Goal: Find specific page/section: Find specific page/section

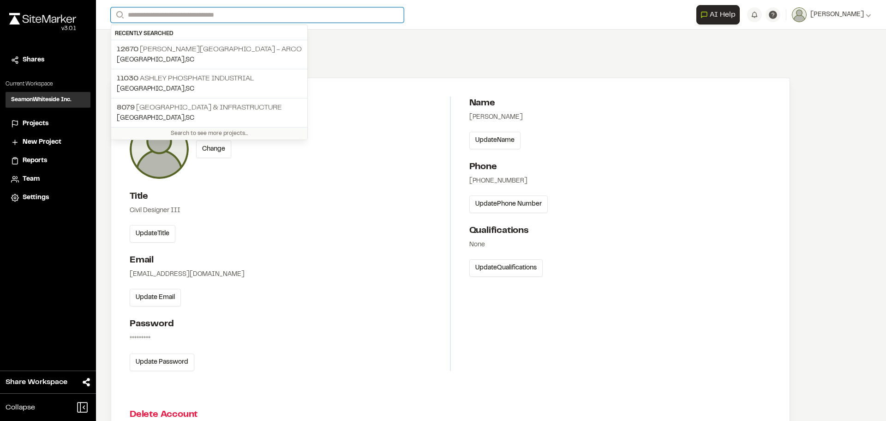
click at [251, 18] on input "Search" at bounding box center [257, 14] width 293 height 15
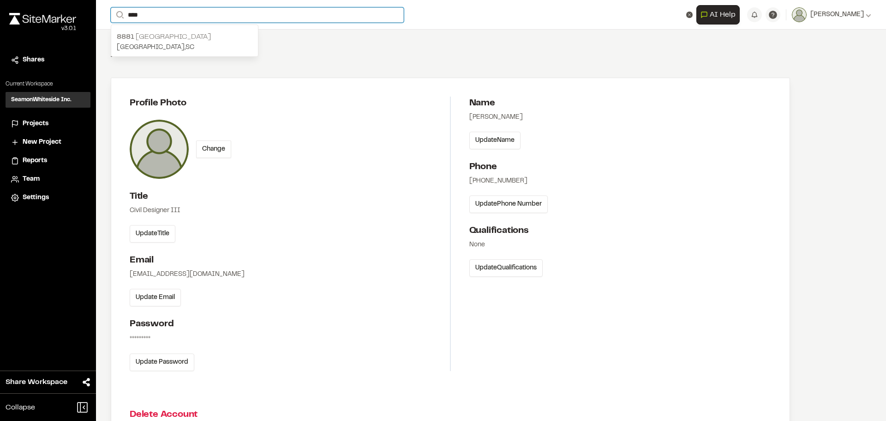
type input "****"
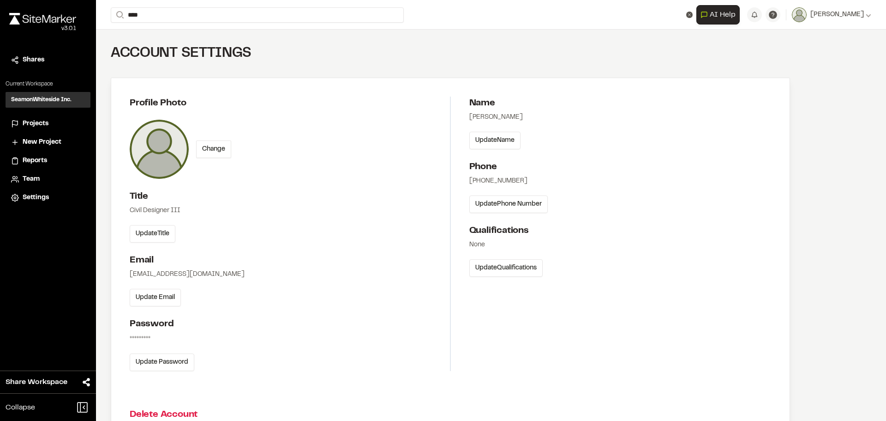
click at [167, 42] on p "[GEOGRAPHIC_DATA] , [GEOGRAPHIC_DATA]" at bounding box center [185, 47] width 136 height 10
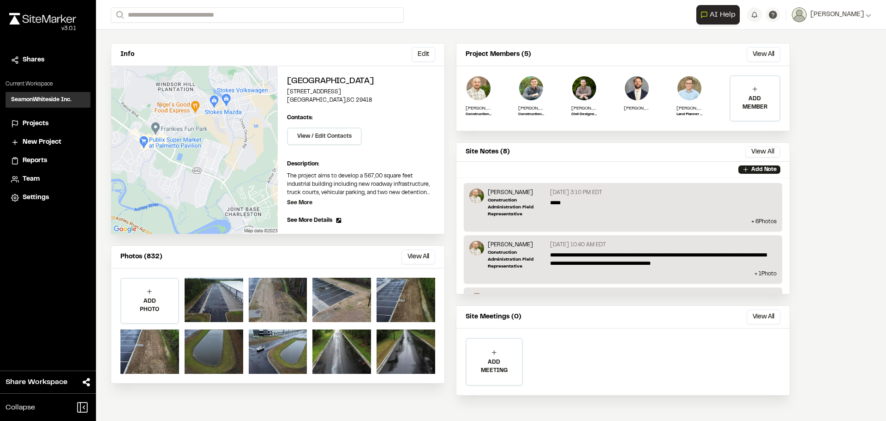
scroll to position [64, 0]
click at [416, 259] on button "View All" at bounding box center [419, 256] width 34 height 15
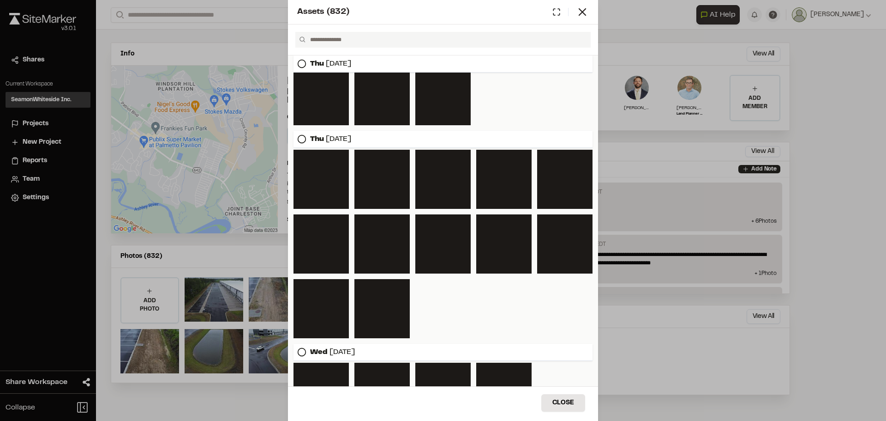
scroll to position [1601, 0]
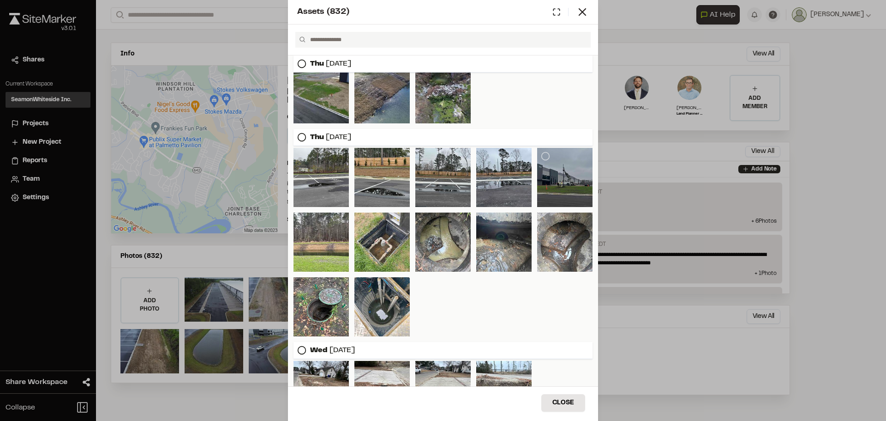
click at [547, 191] on div at bounding box center [564, 177] width 55 height 59
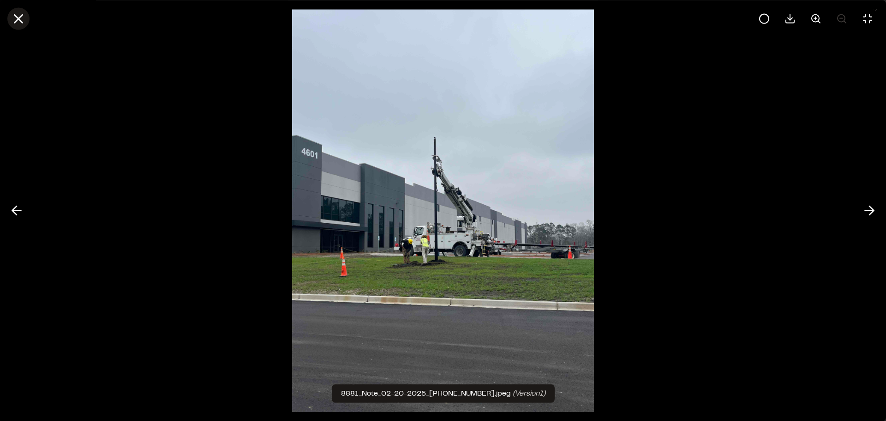
click at [25, 18] on icon at bounding box center [19, 19] width 16 height 16
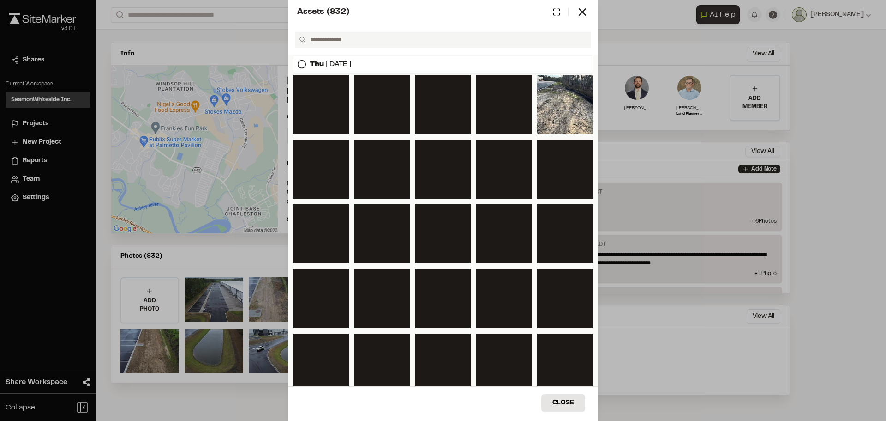
scroll to position [3385, 0]
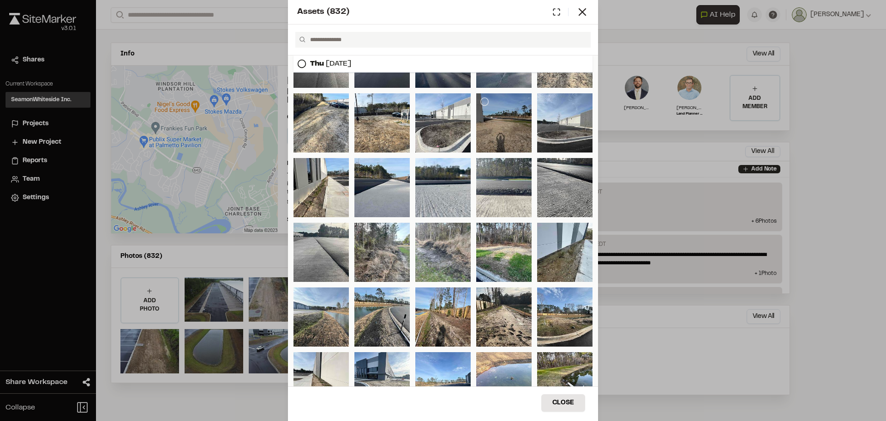
click at [505, 151] on div at bounding box center [503, 122] width 55 height 59
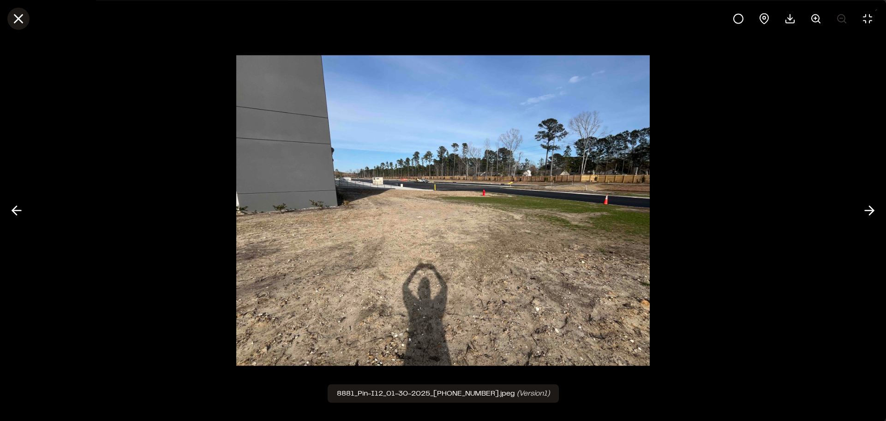
click at [12, 17] on icon at bounding box center [19, 19] width 16 height 16
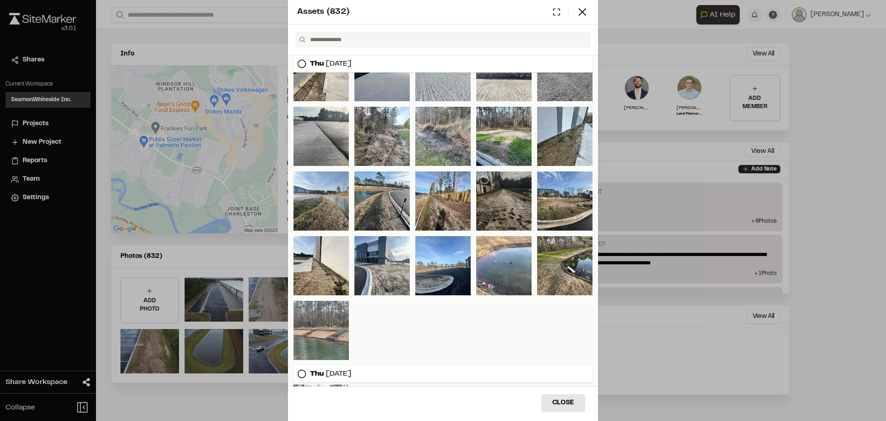
scroll to position [3524, 0]
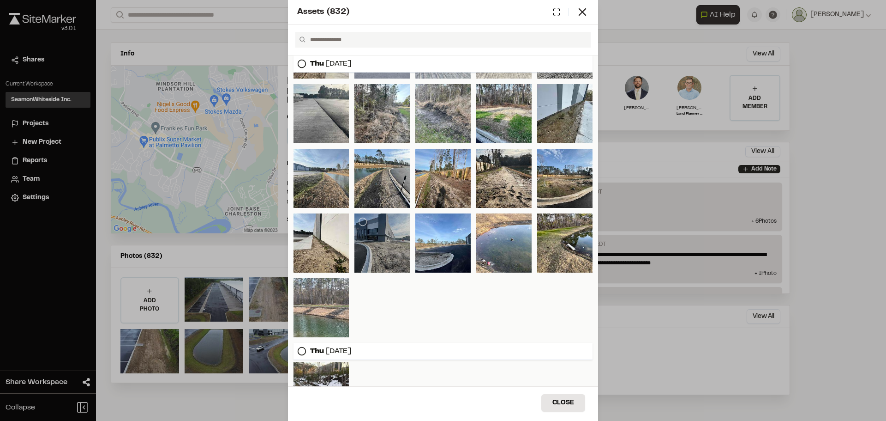
click at [360, 250] on div at bounding box center [382, 242] width 55 height 59
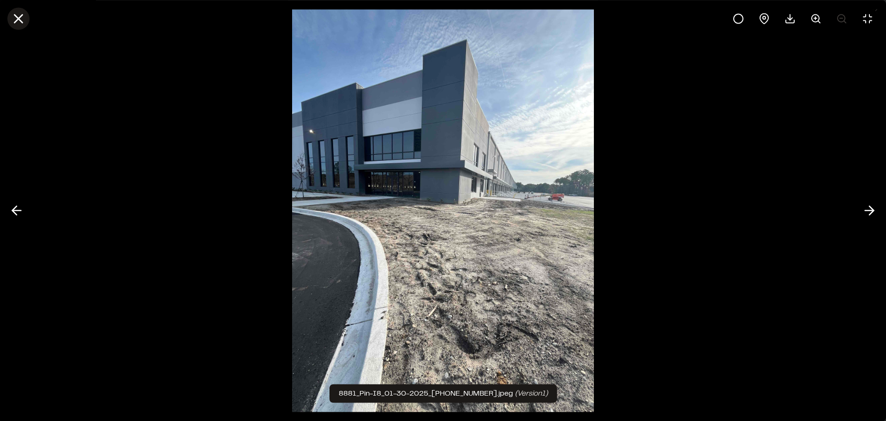
click at [18, 18] on line at bounding box center [19, 19] width 8 height 8
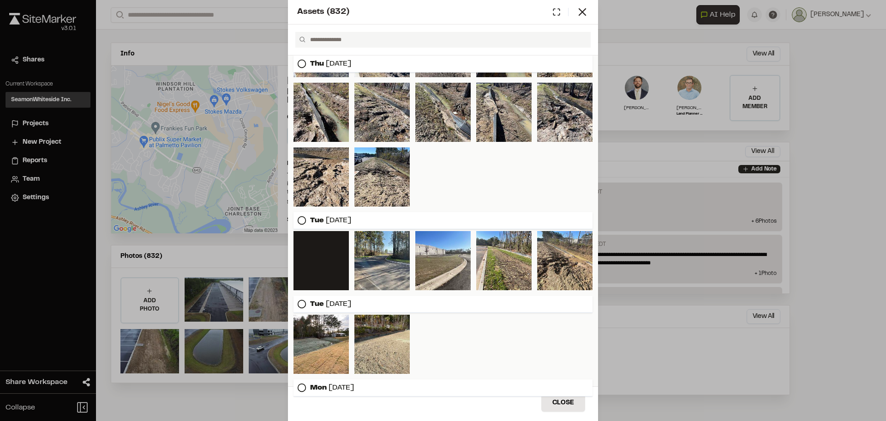
scroll to position [4145, 0]
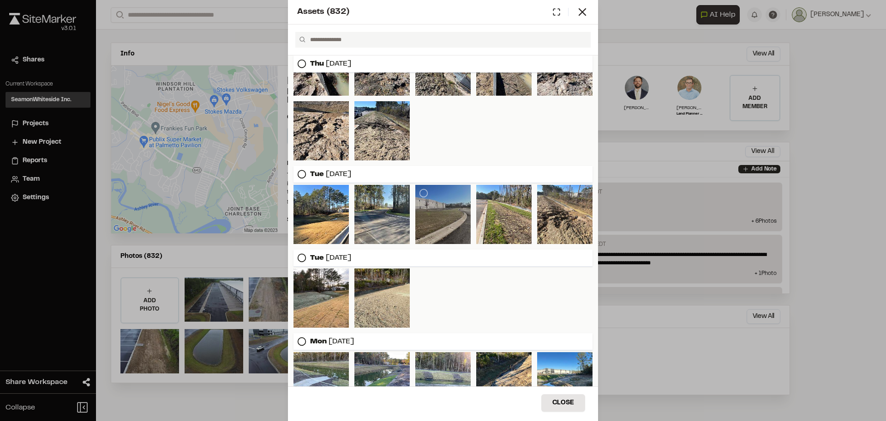
click at [450, 213] on div at bounding box center [443, 214] width 55 height 59
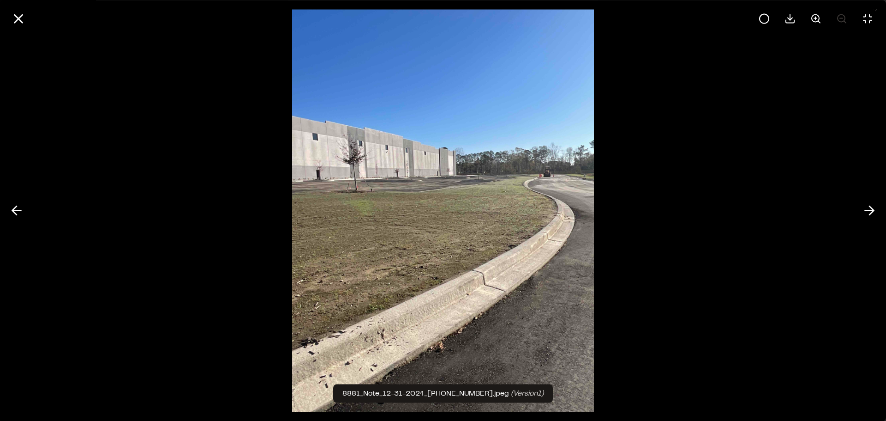
drag, startPoint x: 23, startPoint y: 22, endPoint x: 144, endPoint y: 74, distance: 131.3
click at [23, 22] on icon at bounding box center [19, 19] width 16 height 16
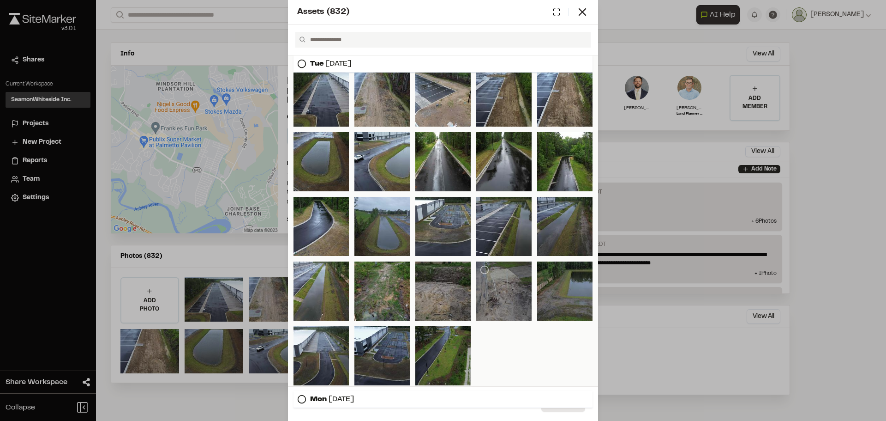
scroll to position [0, 0]
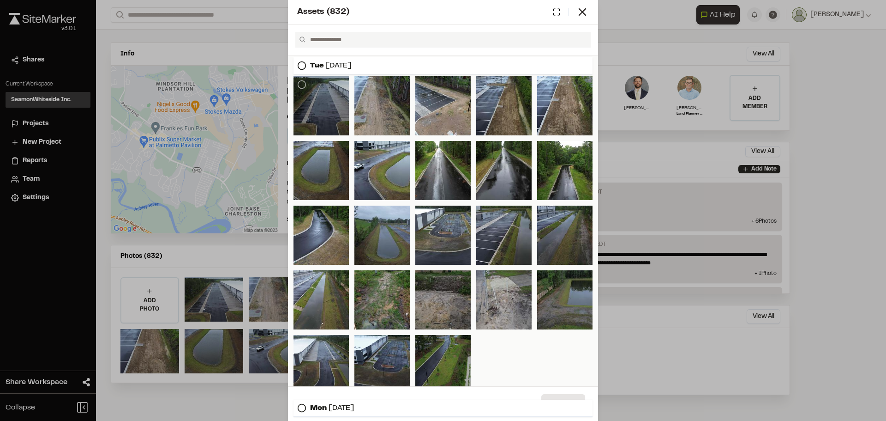
click at [322, 106] on div at bounding box center [321, 105] width 55 height 59
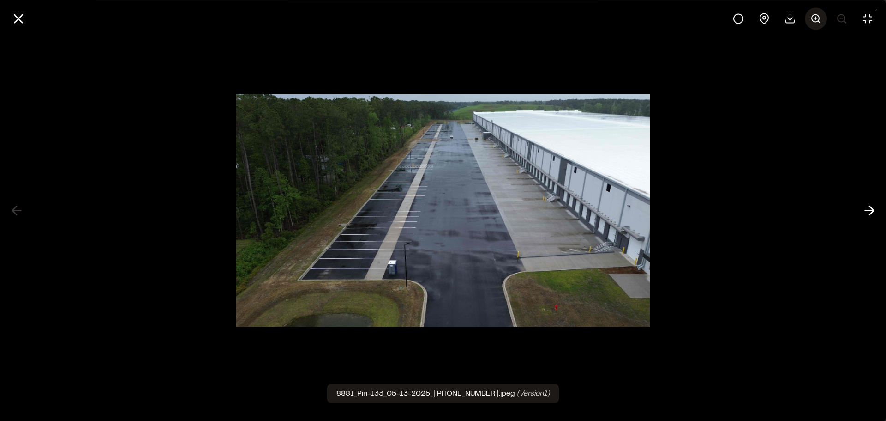
click at [810, 18] on button at bounding box center [816, 18] width 22 height 22
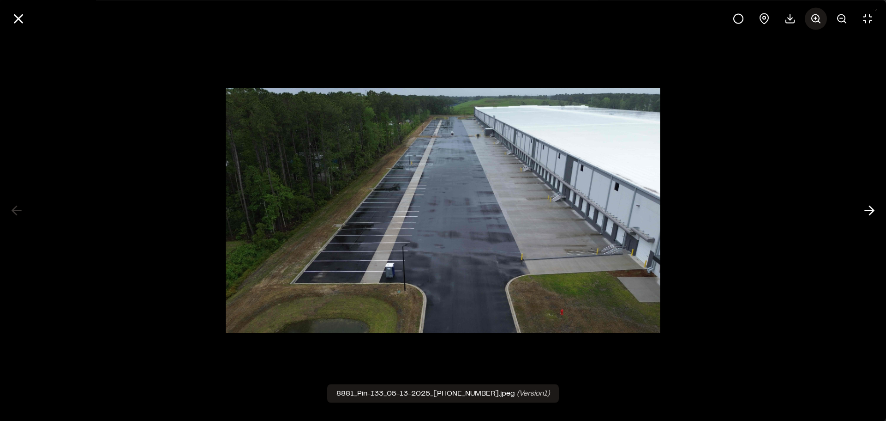
click at [812, 18] on icon at bounding box center [816, 18] width 11 height 11
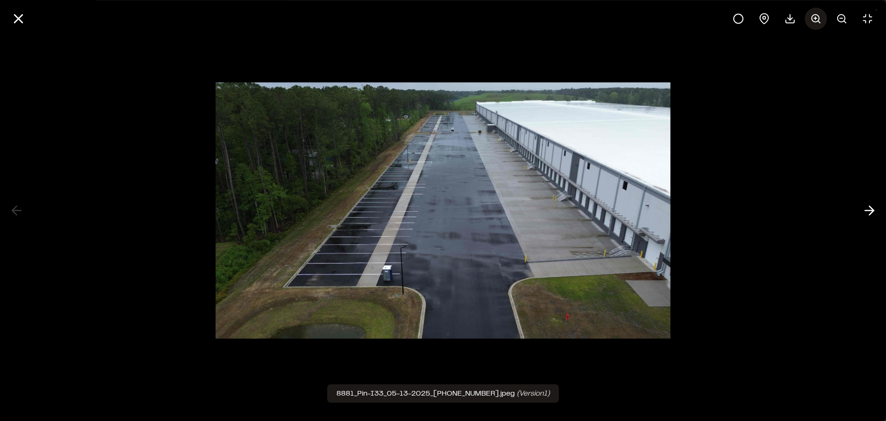
click at [813, 17] on icon at bounding box center [816, 18] width 11 height 11
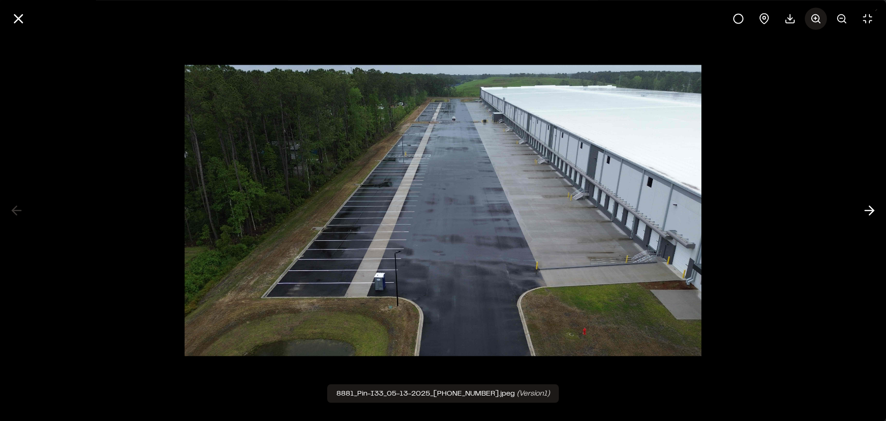
click at [813, 17] on icon at bounding box center [816, 18] width 11 height 11
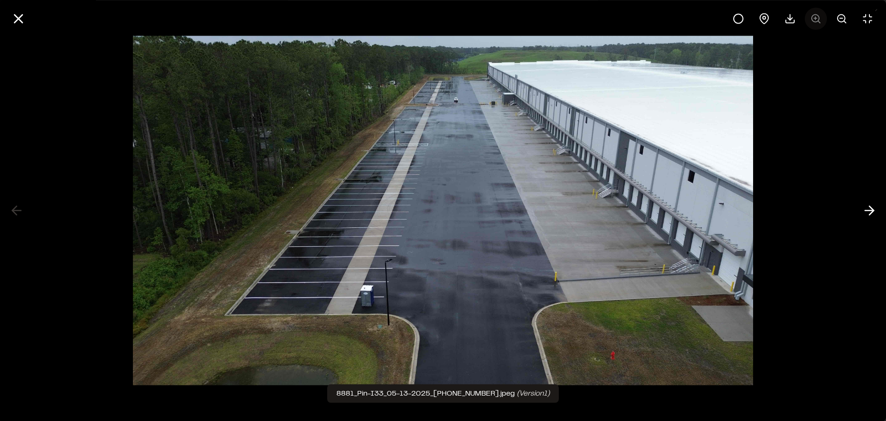
click at [813, 17] on div at bounding box center [803, 18] width 151 height 22
click at [875, 214] on icon at bounding box center [869, 211] width 15 height 16
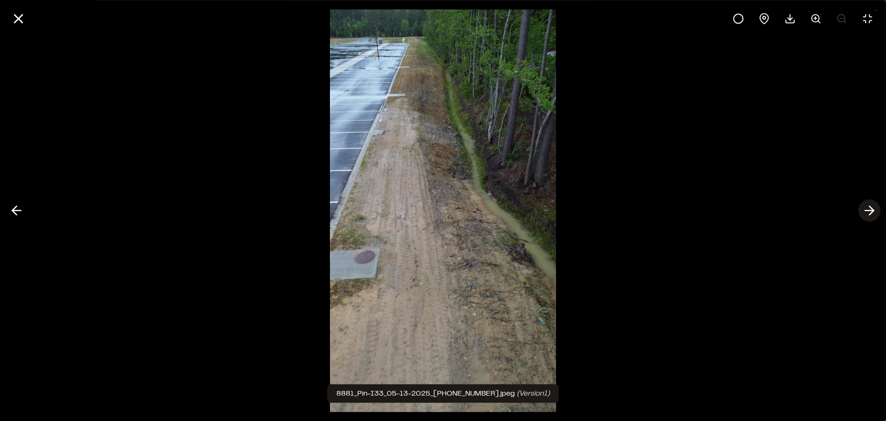
click at [875, 214] on icon at bounding box center [869, 211] width 15 height 16
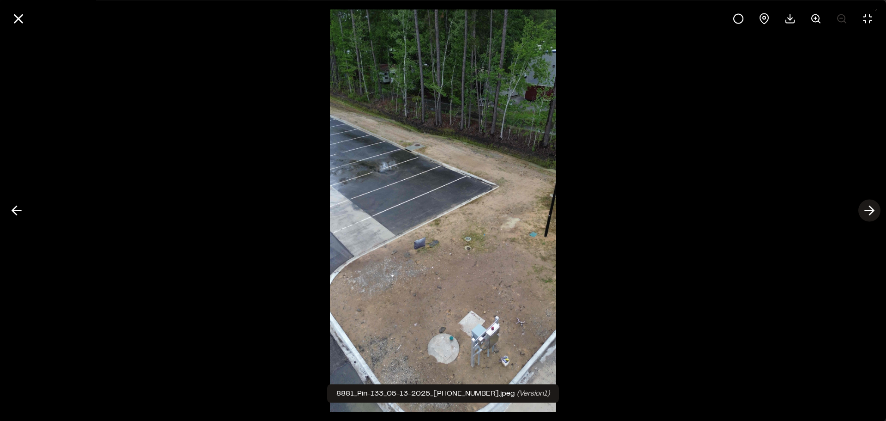
click at [875, 214] on icon at bounding box center [869, 211] width 15 height 16
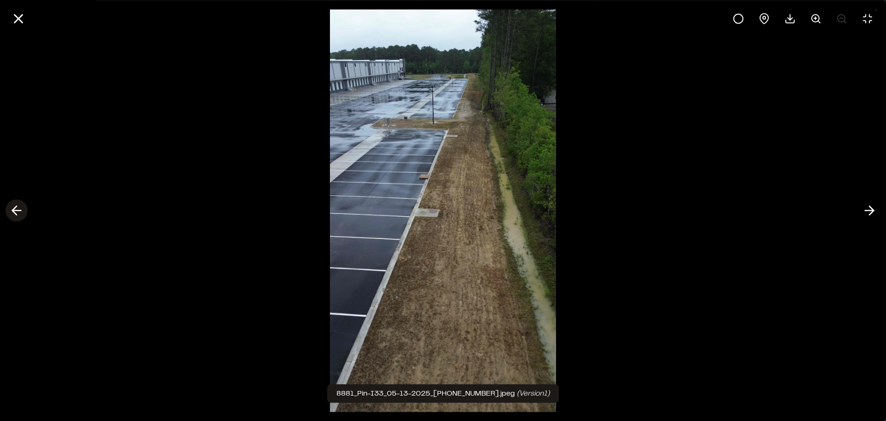
click at [18, 210] on icon at bounding box center [16, 211] width 15 height 16
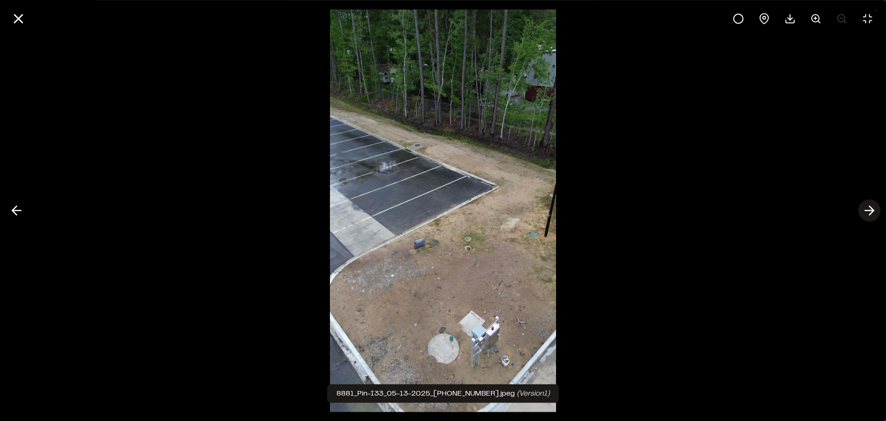
click at [869, 205] on icon at bounding box center [869, 211] width 15 height 16
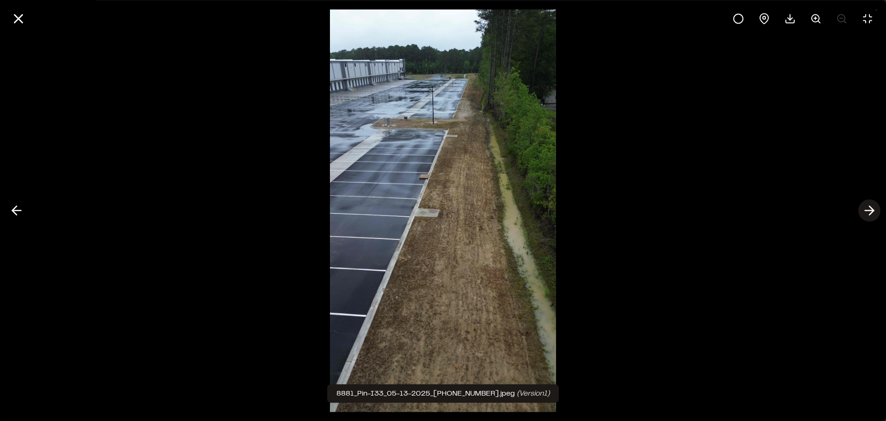
click at [869, 205] on icon at bounding box center [869, 211] width 15 height 16
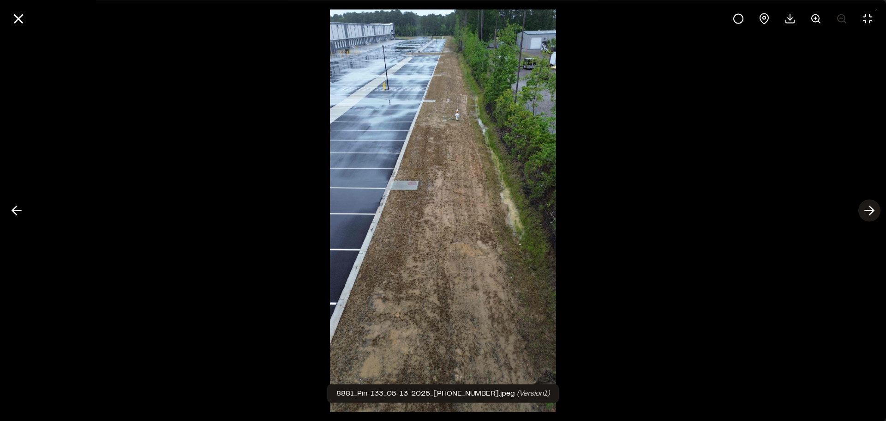
click at [869, 205] on icon at bounding box center [869, 211] width 15 height 16
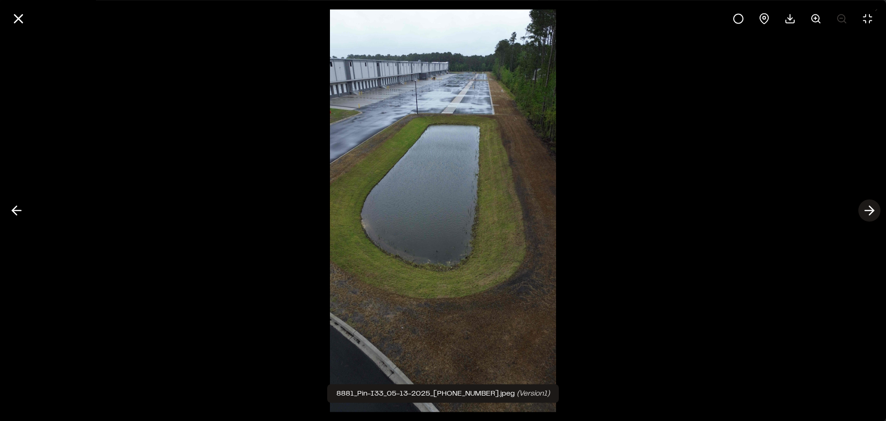
click at [869, 205] on icon at bounding box center [869, 211] width 15 height 16
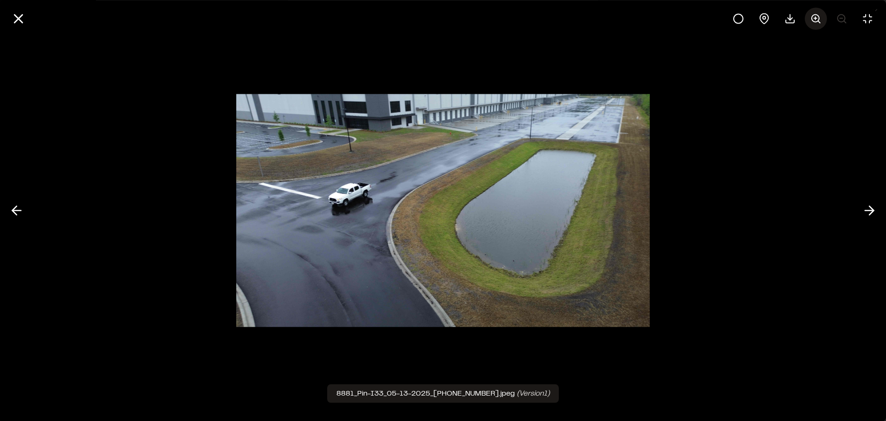
click at [813, 18] on circle at bounding box center [815, 17] width 7 height 7
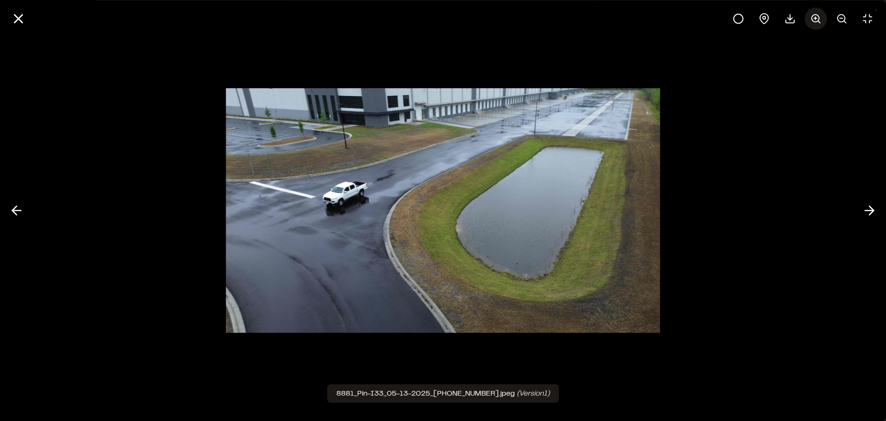
click at [813, 18] on circle at bounding box center [815, 17] width 7 height 7
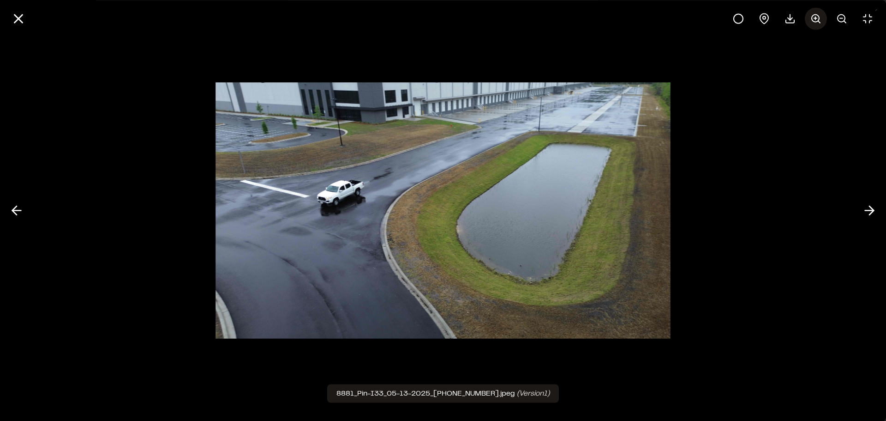
click at [813, 18] on circle at bounding box center [815, 17] width 7 height 7
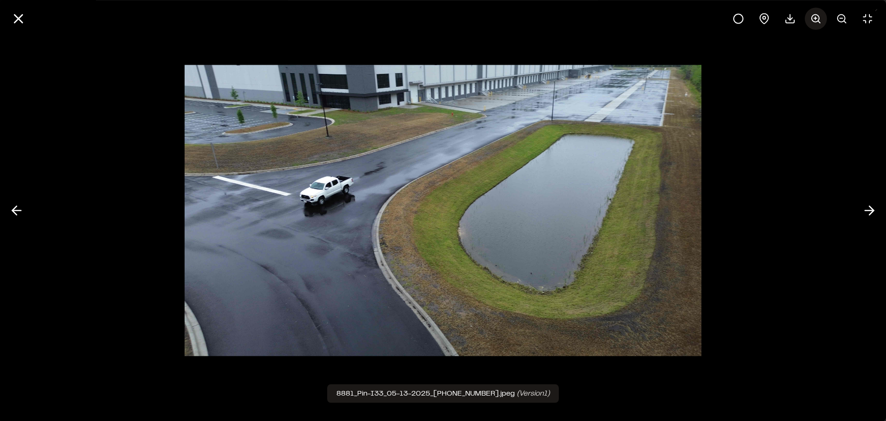
click at [813, 18] on circle at bounding box center [815, 17] width 7 height 7
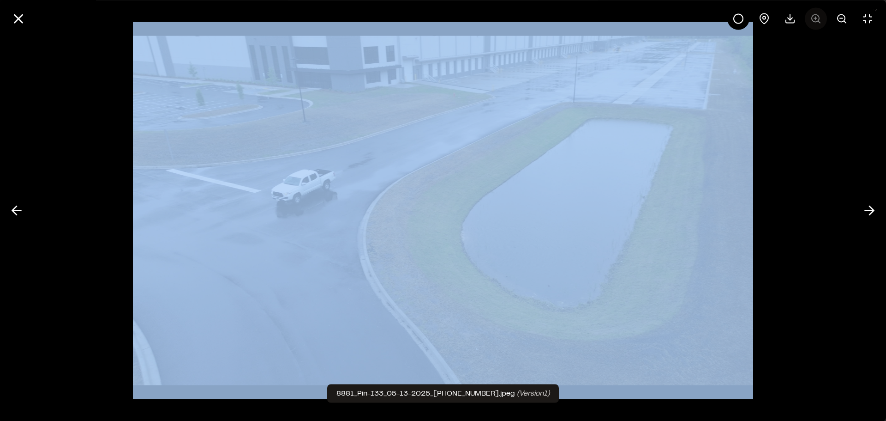
click at [813, 18] on div at bounding box center [803, 18] width 151 height 22
click at [684, 135] on img at bounding box center [443, 210] width 621 height 377
click at [793, 89] on div at bounding box center [443, 210] width 886 height 421
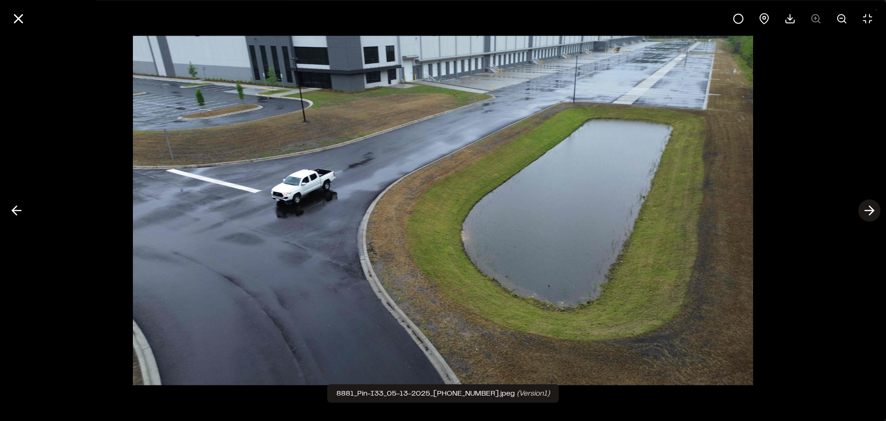
click at [869, 209] on icon at bounding box center [869, 211] width 15 height 16
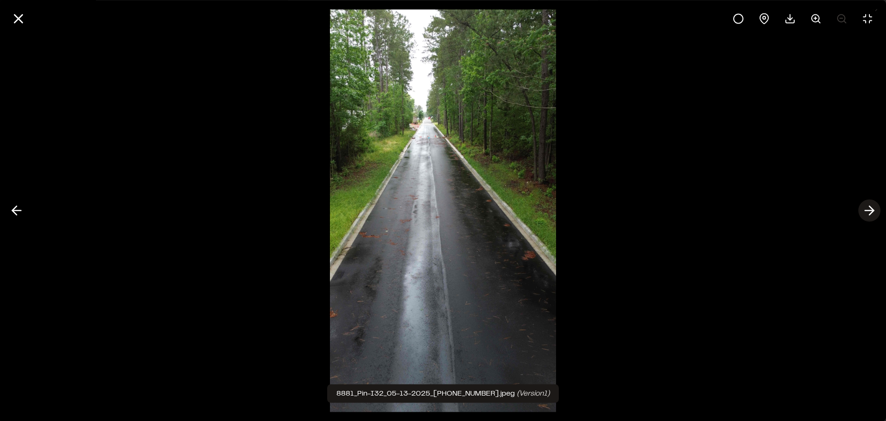
click at [869, 209] on icon at bounding box center [869, 211] width 15 height 16
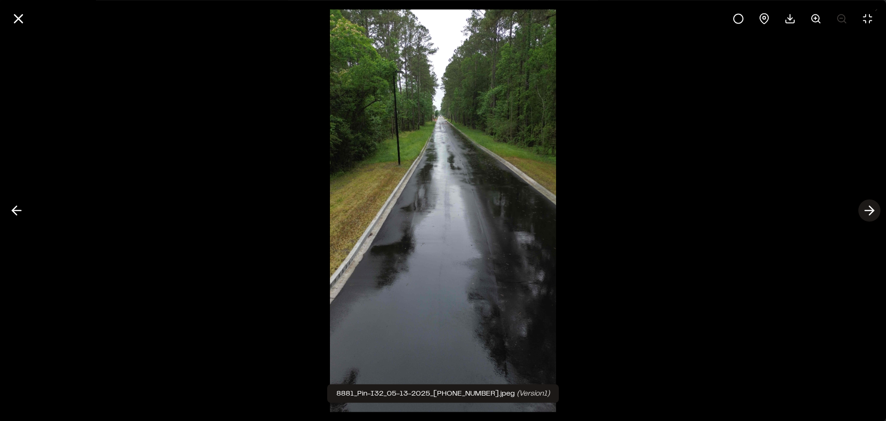
click at [869, 209] on icon at bounding box center [869, 211] width 15 height 16
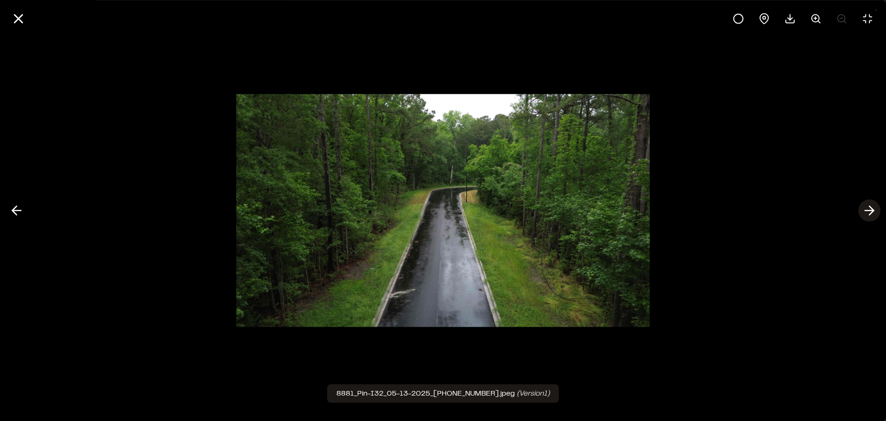
click at [869, 209] on icon at bounding box center [869, 211] width 15 height 16
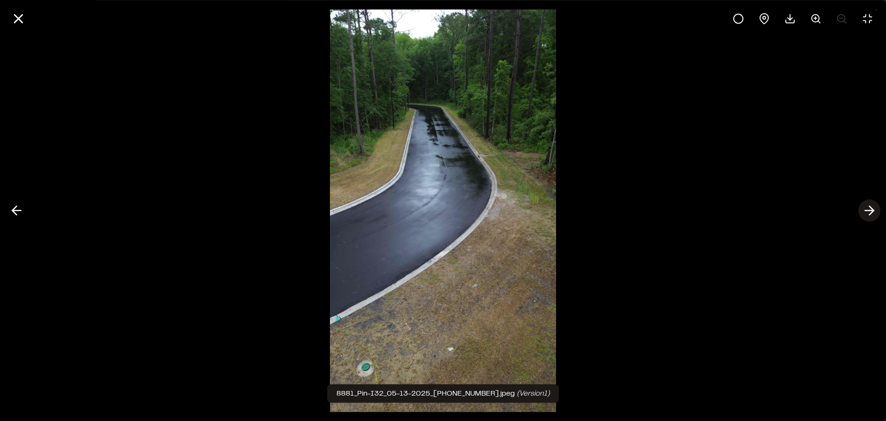
click at [869, 209] on icon at bounding box center [869, 211] width 15 height 16
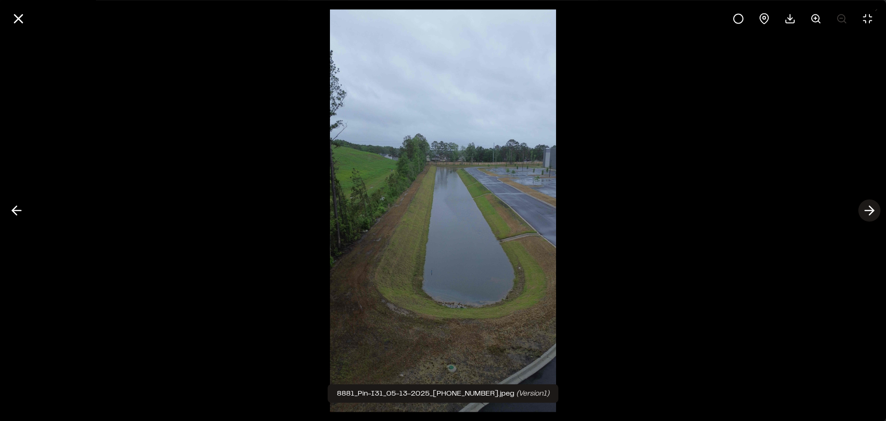
click at [869, 209] on icon at bounding box center [869, 211] width 15 height 16
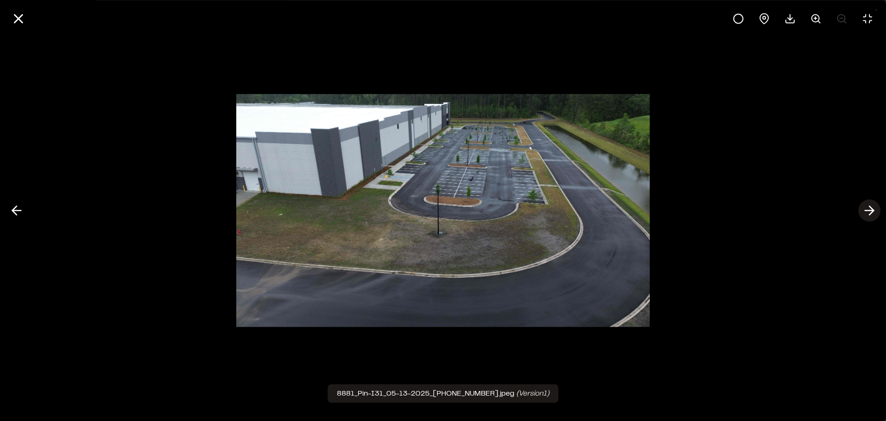
click at [869, 209] on icon at bounding box center [869, 211] width 15 height 16
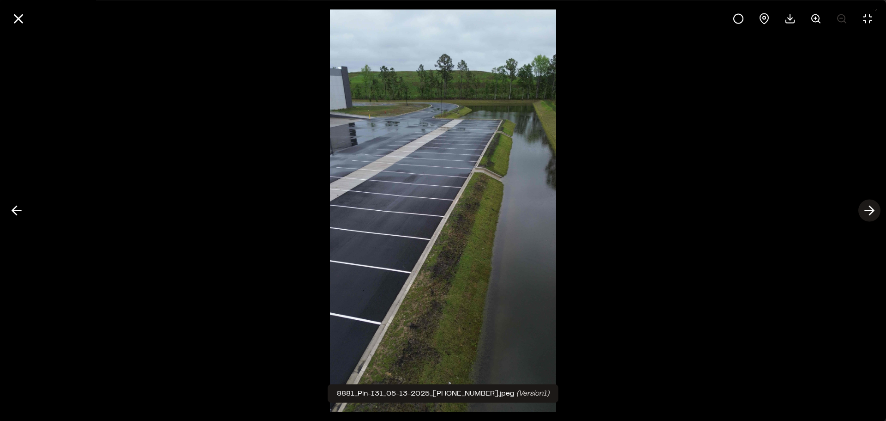
click at [869, 209] on icon at bounding box center [869, 211] width 15 height 16
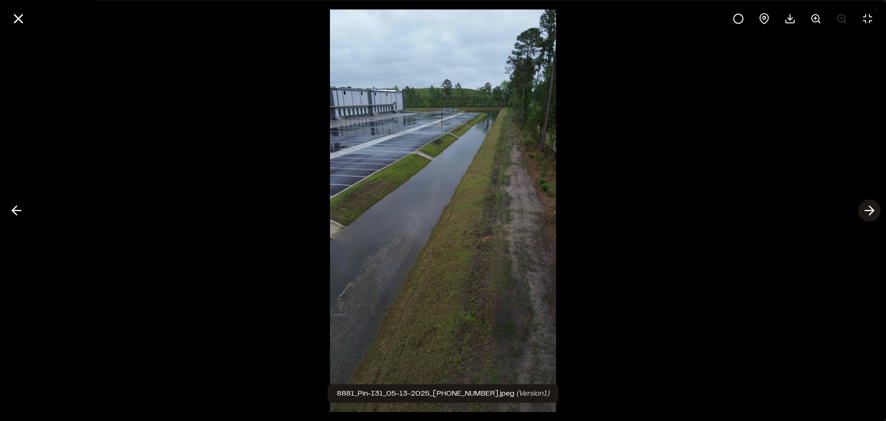
click at [869, 209] on icon at bounding box center [869, 211] width 15 height 16
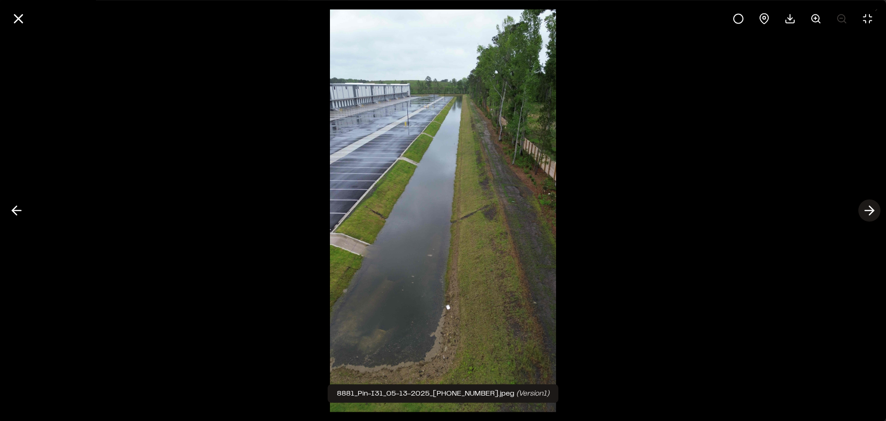
click at [869, 209] on icon at bounding box center [869, 211] width 15 height 16
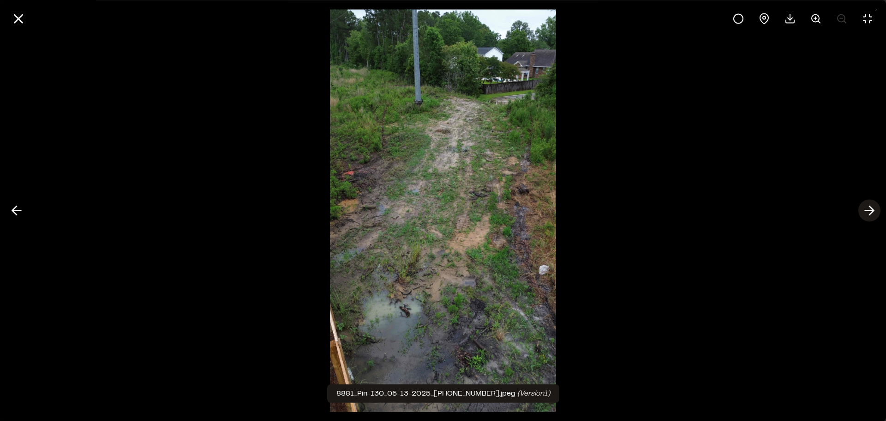
click at [870, 210] on icon at bounding box center [869, 211] width 15 height 16
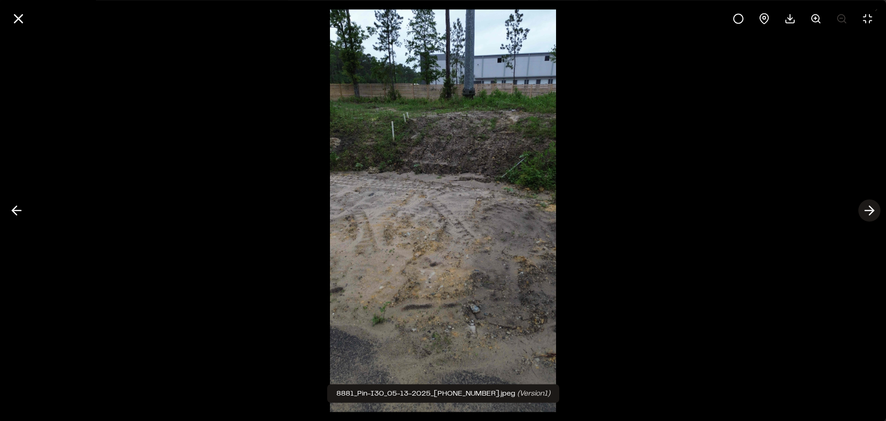
click at [870, 210] on icon at bounding box center [869, 211] width 15 height 16
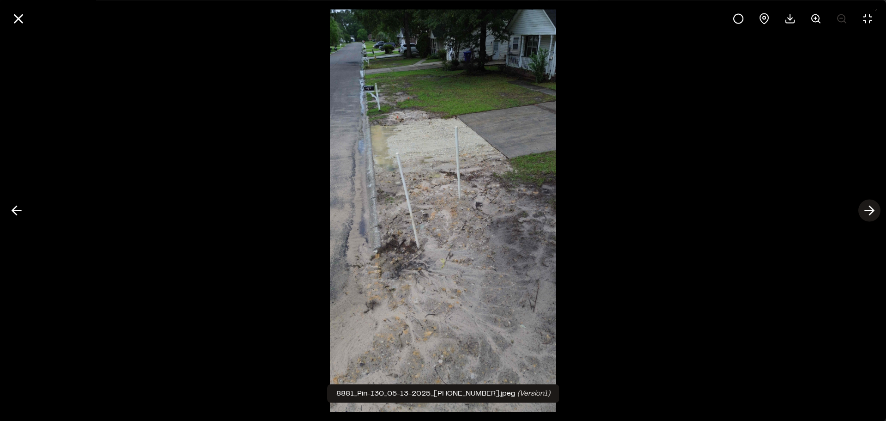
click at [870, 210] on icon at bounding box center [869, 211] width 15 height 16
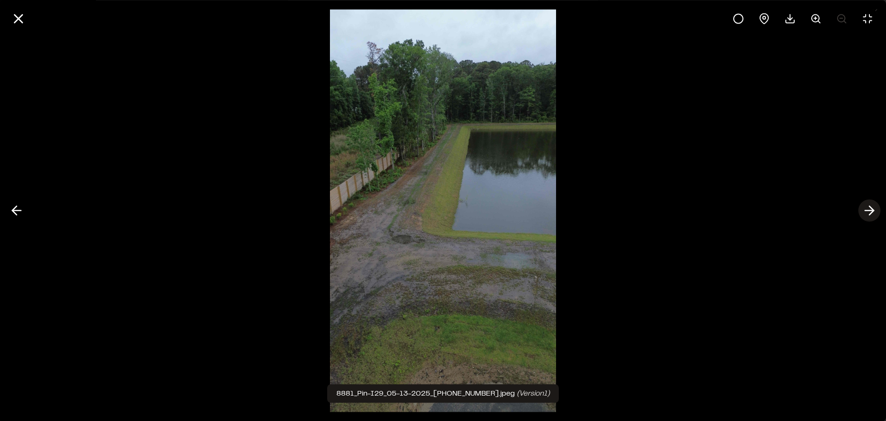
click at [870, 210] on icon at bounding box center [869, 211] width 15 height 16
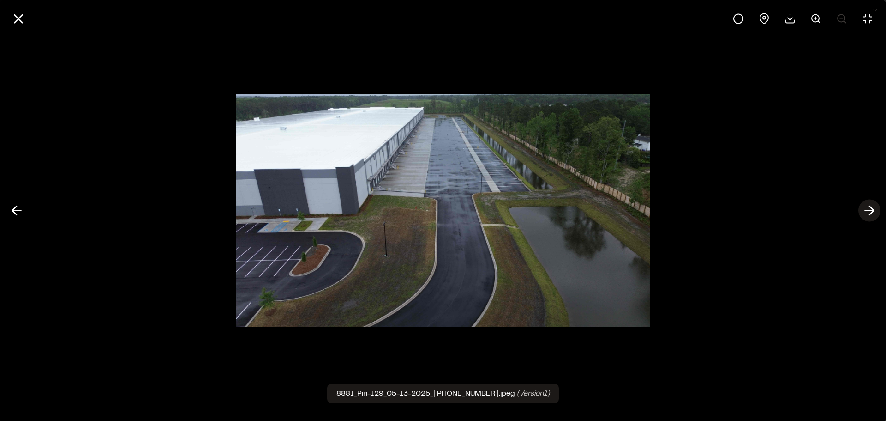
click at [870, 210] on icon at bounding box center [869, 211] width 15 height 16
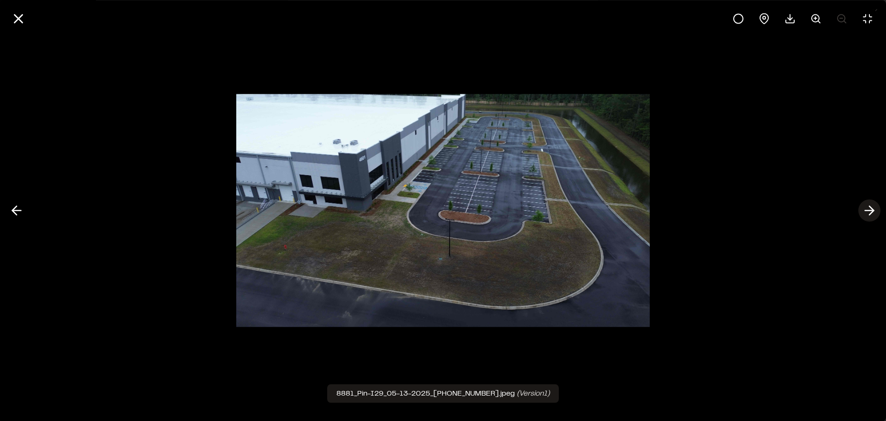
click at [870, 210] on icon at bounding box center [869, 211] width 15 height 16
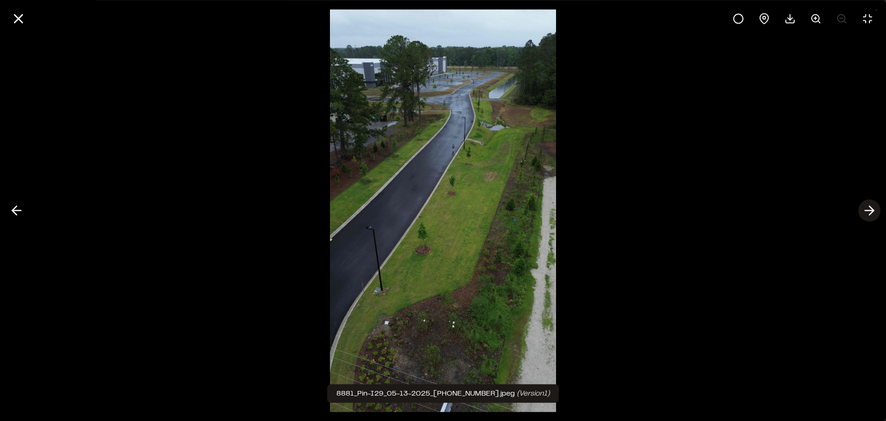
click at [870, 210] on icon at bounding box center [869, 211] width 15 height 16
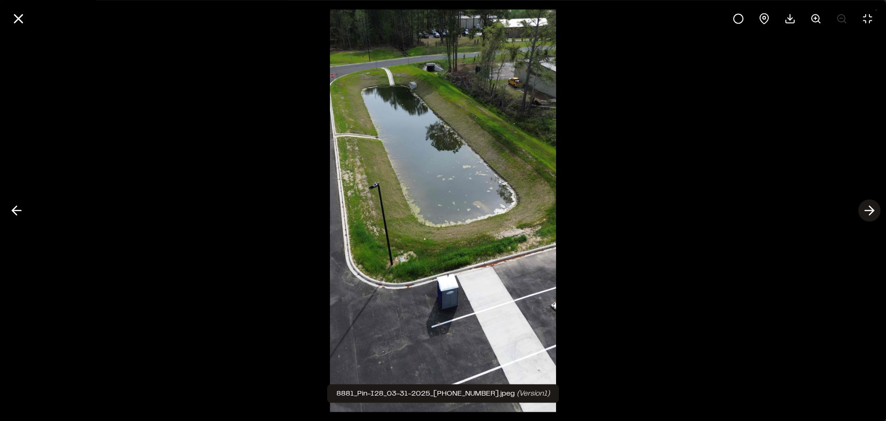
click at [870, 210] on icon at bounding box center [869, 211] width 15 height 16
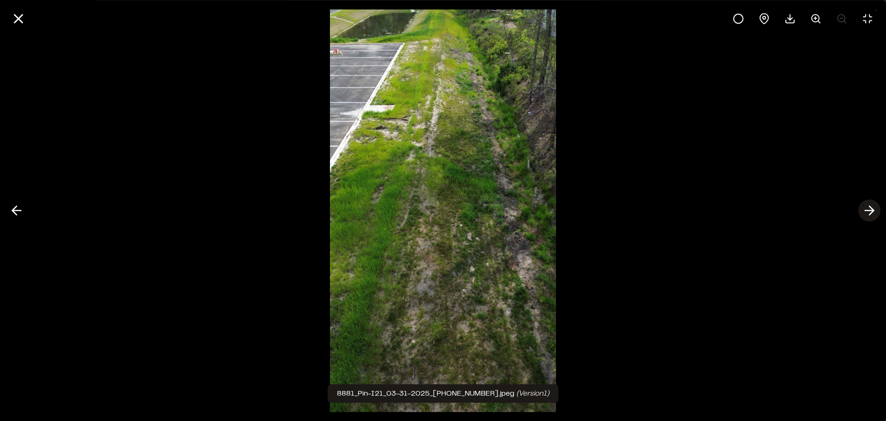
click at [868, 213] on icon at bounding box center [869, 211] width 15 height 16
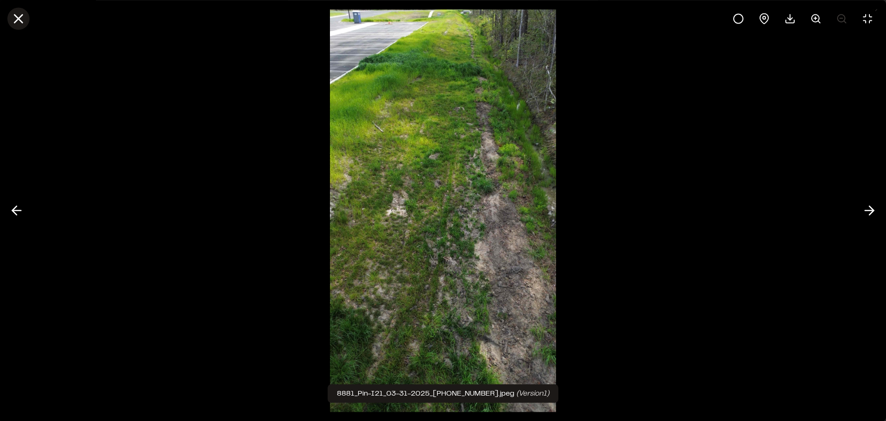
click at [23, 19] on icon at bounding box center [19, 19] width 16 height 16
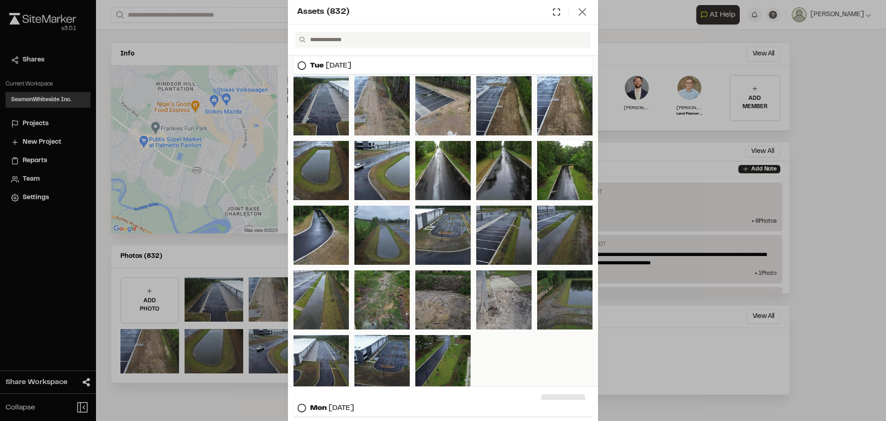
click at [576, 11] on icon at bounding box center [582, 12] width 13 height 13
